Goal: Check status: Check status

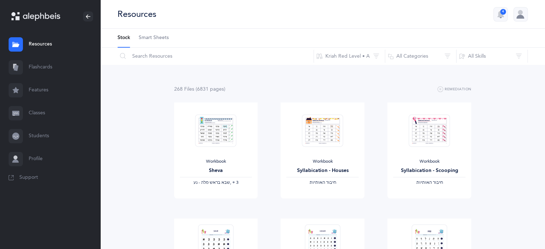
click at [44, 120] on link "Classes" at bounding box center [50, 113] width 100 height 23
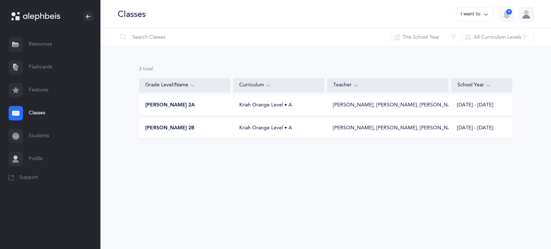
click at [169, 106] on span "[PERSON_NAME] 2A" at bounding box center [169, 105] width 49 height 7
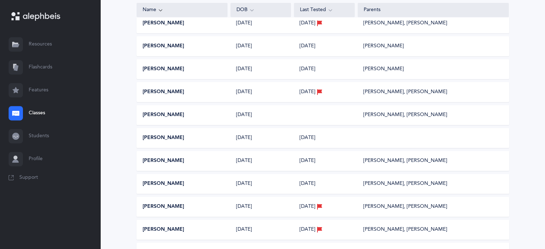
scroll to position [323, 0]
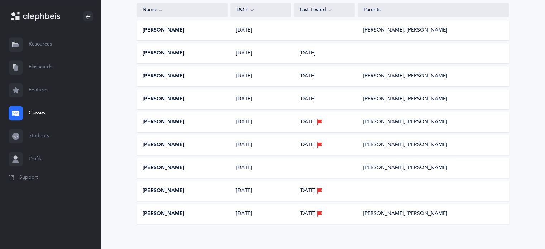
click at [234, 124] on div "[DATE]" at bounding box center [261, 122] width 61 height 7
click at [247, 124] on div "[DATE]" at bounding box center [261, 122] width 61 height 7
click at [151, 122] on button "[PERSON_NAME]" at bounding box center [164, 122] width 42 height 7
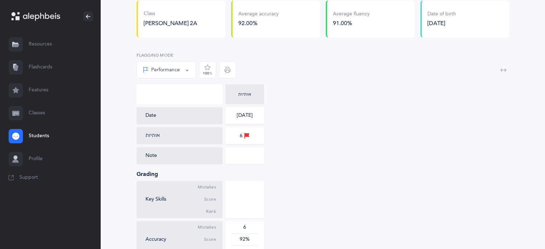
scroll to position [72, 0]
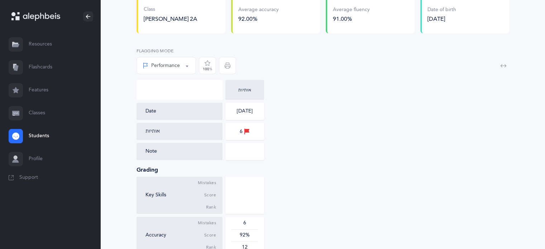
drag, startPoint x: 251, startPoint y: 131, endPoint x: 237, endPoint y: 131, distance: 13.6
click at [237, 131] on div "6" at bounding box center [245, 131] width 39 height 17
click at [298, 132] on div "Date 09/04/2025 אותיות 6 Note" at bounding box center [323, 131] width 373 height 57
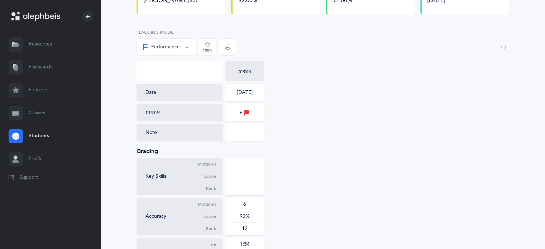
scroll to position [108, 0]
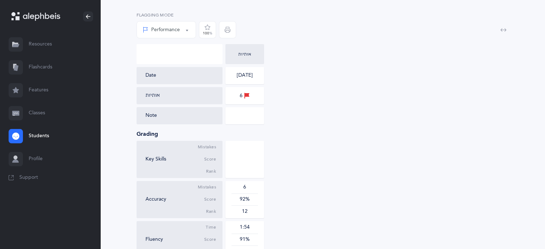
click at [152, 119] on div "Note" at bounding box center [181, 115] width 71 height 7
click at [222, 116] on div "Note" at bounding box center [180, 115] width 86 height 17
click at [153, 117] on div "Note" at bounding box center [181, 115] width 71 height 7
click at [384, 117] on div "Date 09/04/2025 אותיות 6 Note" at bounding box center [323, 95] width 373 height 57
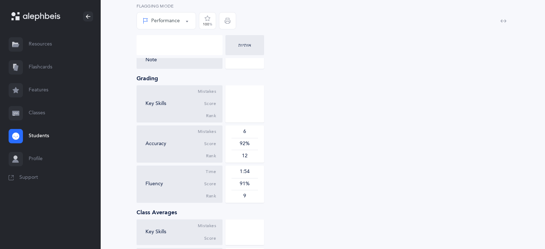
scroll to position [179, 0]
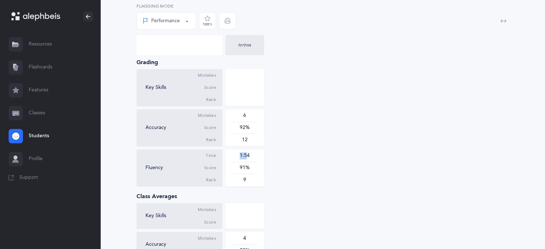
drag, startPoint x: 245, startPoint y: 156, endPoint x: 236, endPoint y: 156, distance: 9.0
click at [236, 156] on div "1:54" at bounding box center [245, 155] width 27 height 7
click at [268, 157] on div "Key Skills Mistakes Score Rank Accuracy Mistakes Score Rank 6 92% 12 Fluency Ti…" at bounding box center [323, 128] width 373 height 118
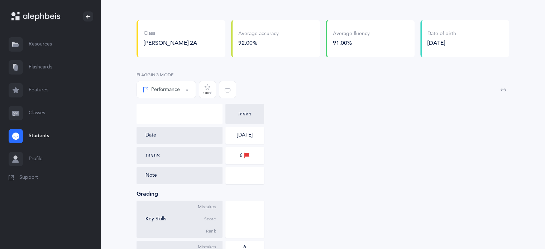
scroll to position [36, 0]
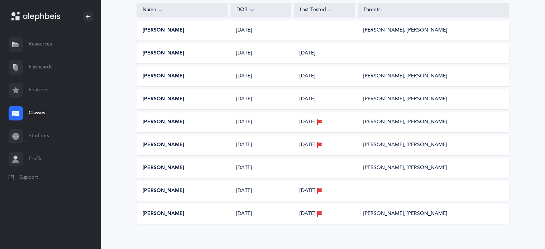
scroll to position [323, 0]
click at [165, 122] on button "[PERSON_NAME]" at bounding box center [164, 122] width 42 height 7
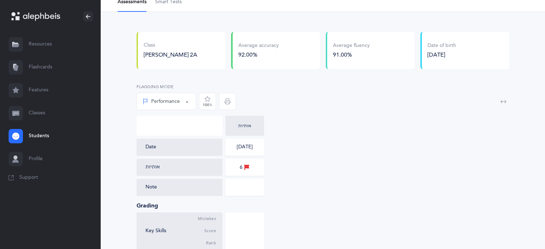
scroll to position [72, 0]
